Goal: Information Seeking & Learning: Check status

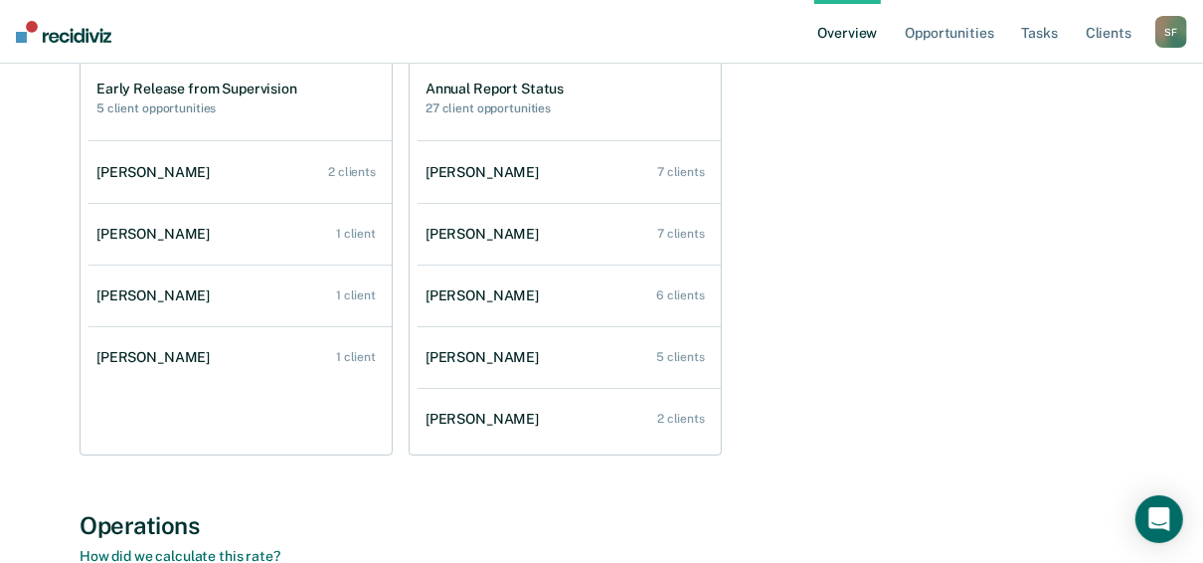
scroll to position [239, 0]
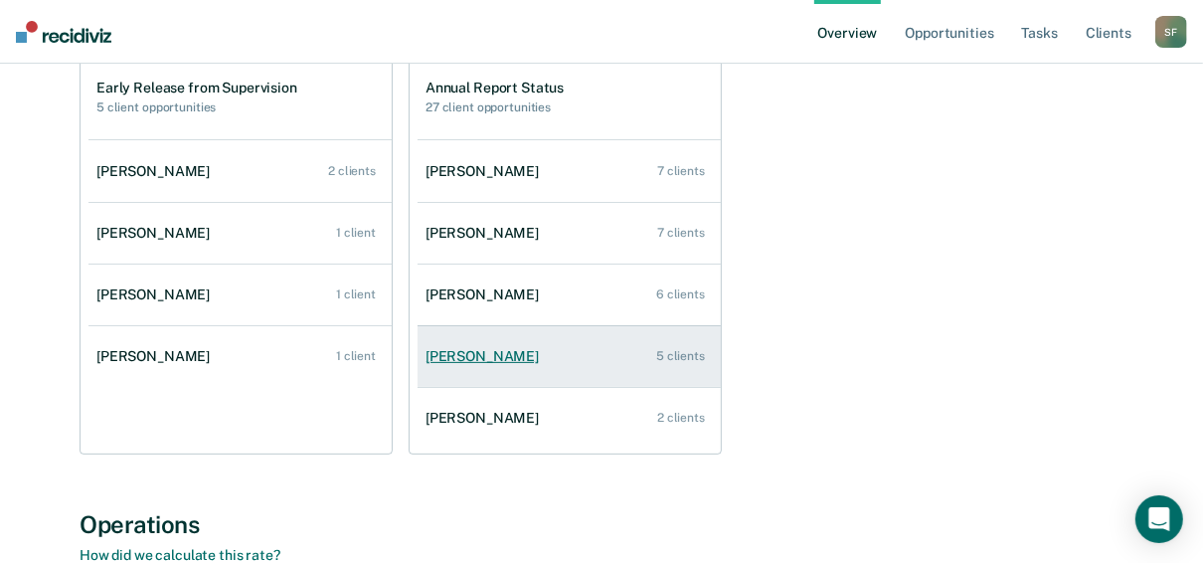
click at [462, 360] on div "[PERSON_NAME]" at bounding box center [485, 356] width 121 height 17
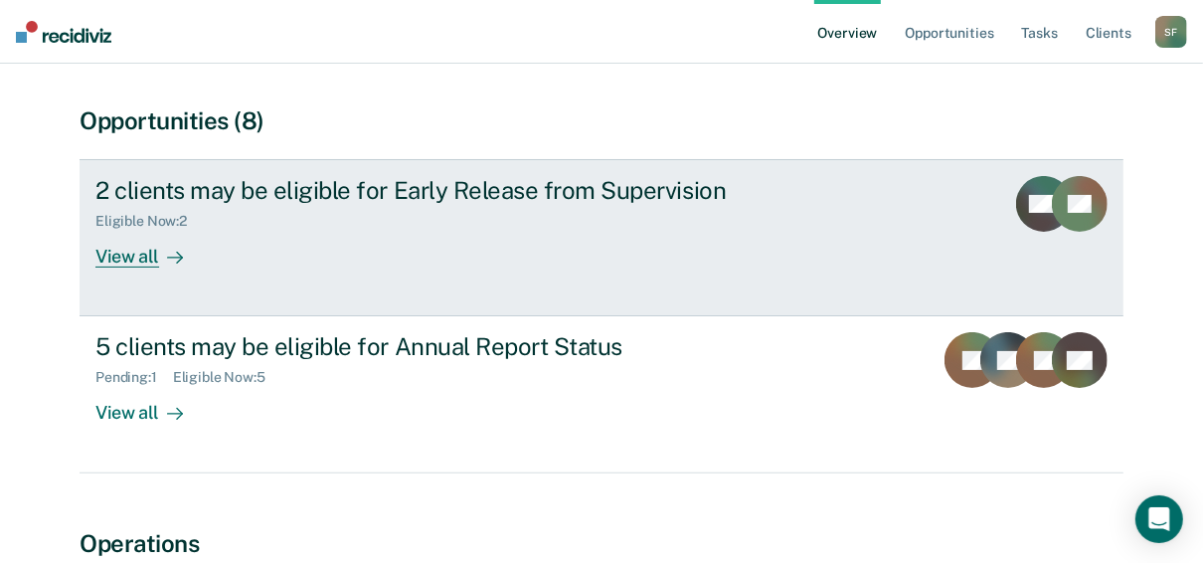
scroll to position [159, 0]
click at [134, 262] on div "View all" at bounding box center [150, 248] width 111 height 39
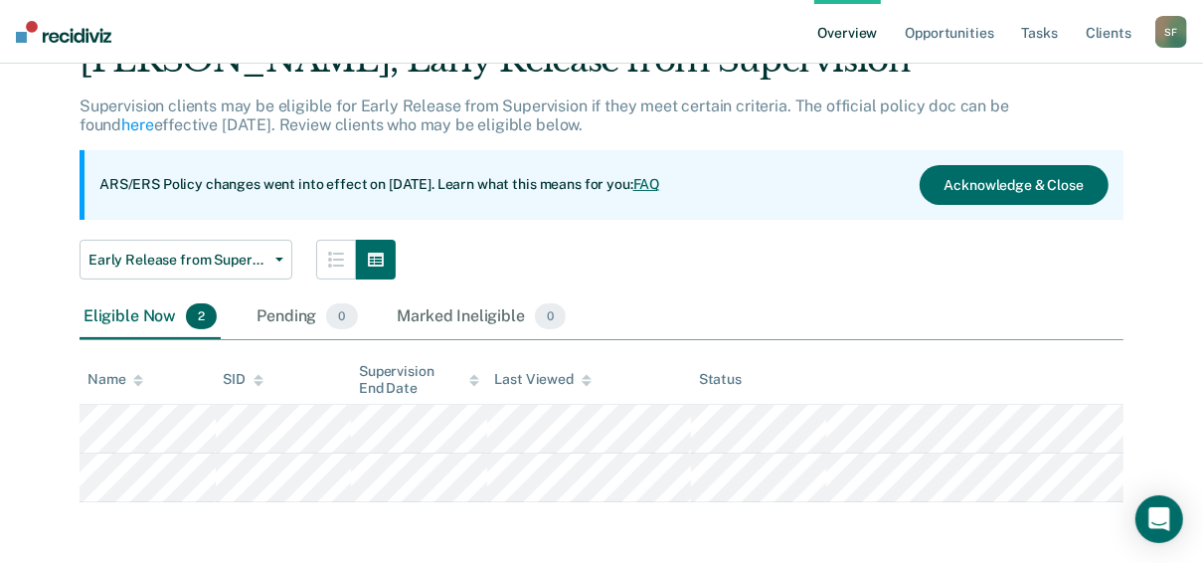
scroll to position [97, 0]
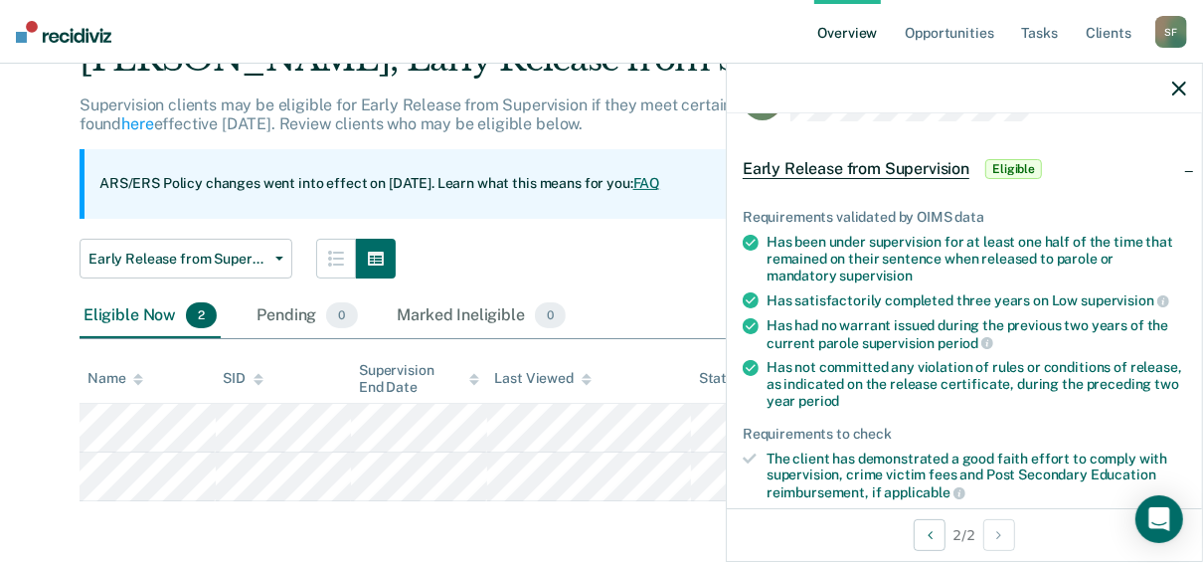
scroll to position [159, 0]
